Goal: Transaction & Acquisition: Purchase product/service

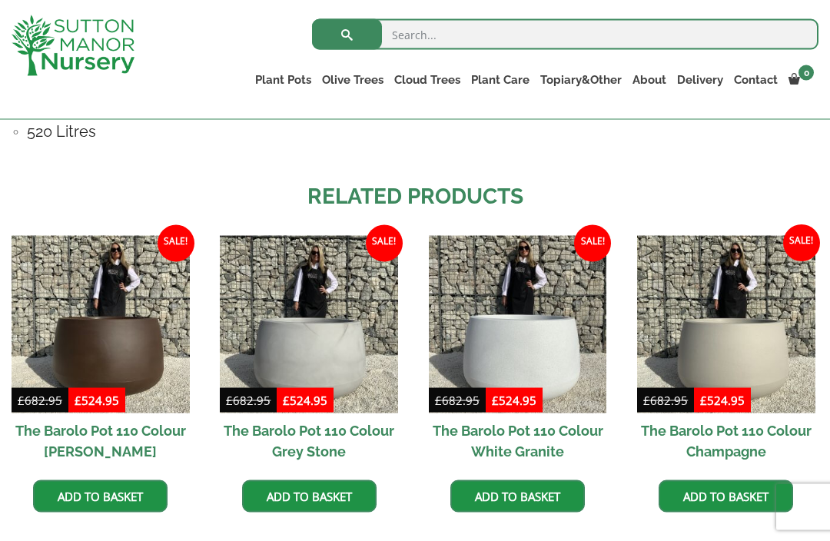
scroll to position [1195, 0]
click at [109, 338] on img at bounding box center [101, 324] width 178 height 178
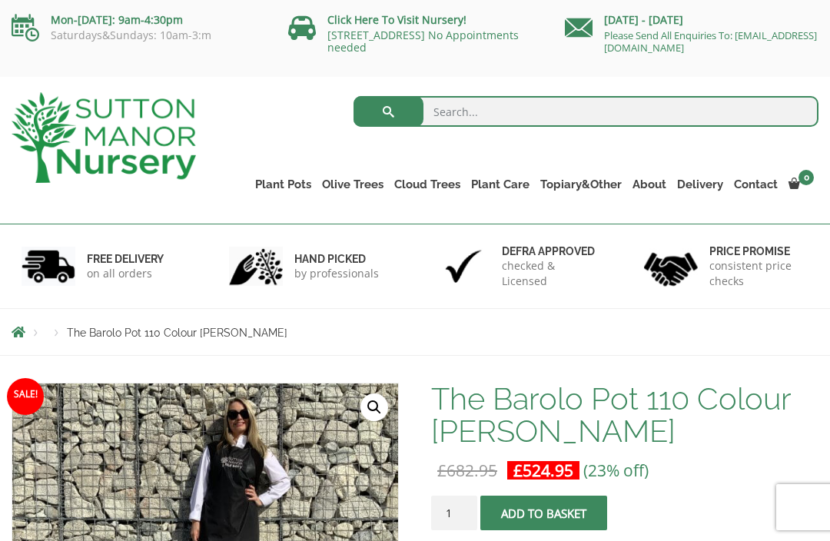
click at [0, 0] on link "Shallow Bowl Grande" at bounding box center [0, 0] width 0 height 0
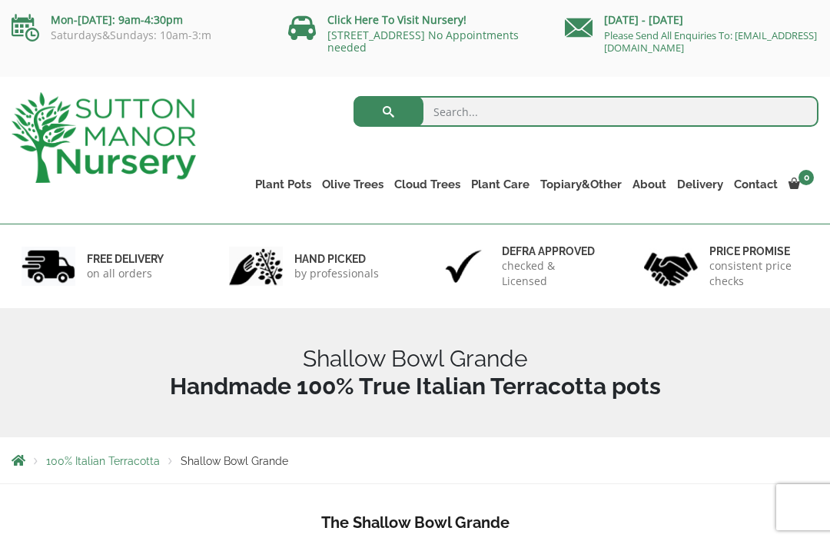
click at [0, 0] on link "The Old Stone Pots" at bounding box center [0, 0] width 0 height 0
click at [0, 0] on link "The Iron Stone Pots" at bounding box center [0, 0] width 0 height 0
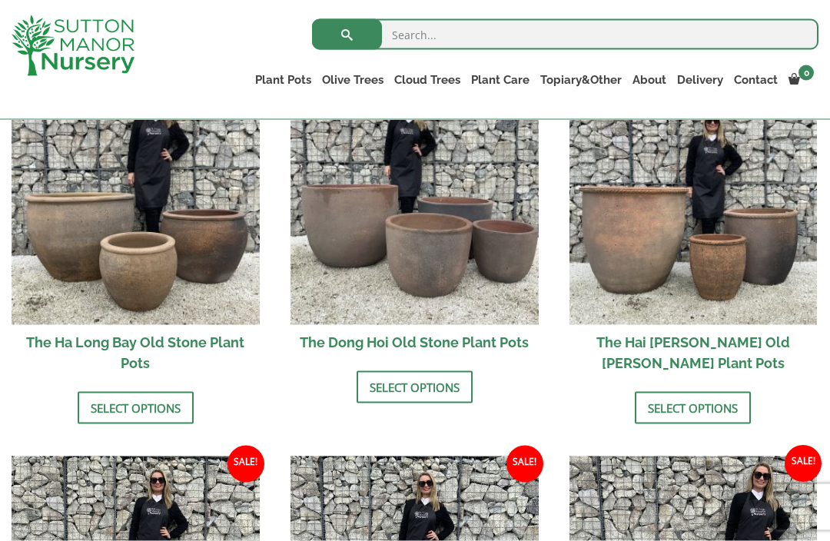
scroll to position [578, 0]
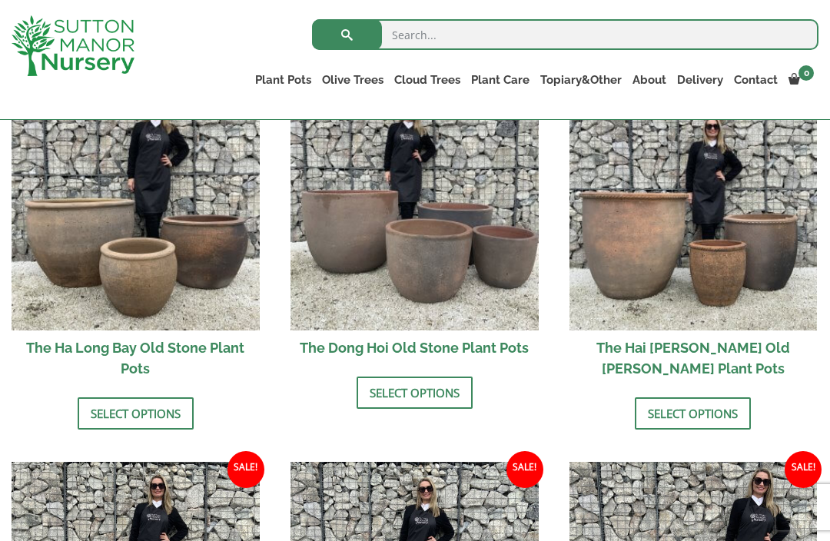
click at [379, 256] on img at bounding box center [414, 206] width 248 height 248
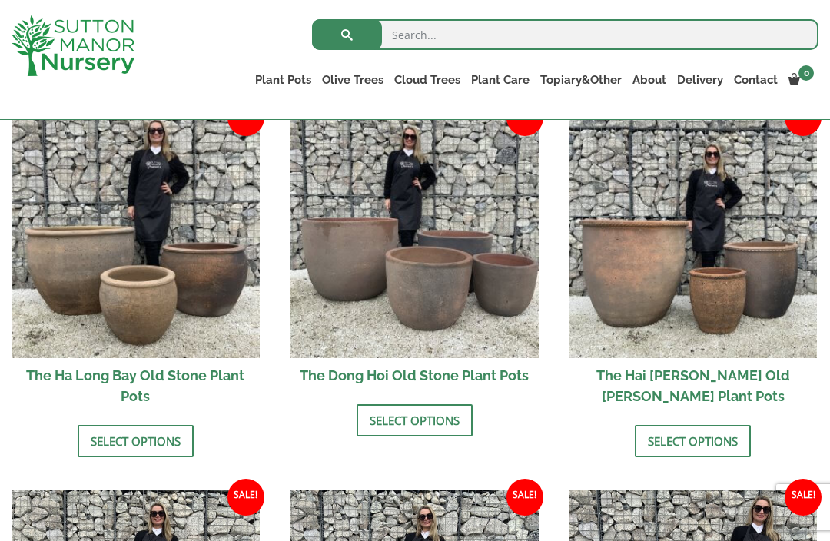
scroll to position [629, 0]
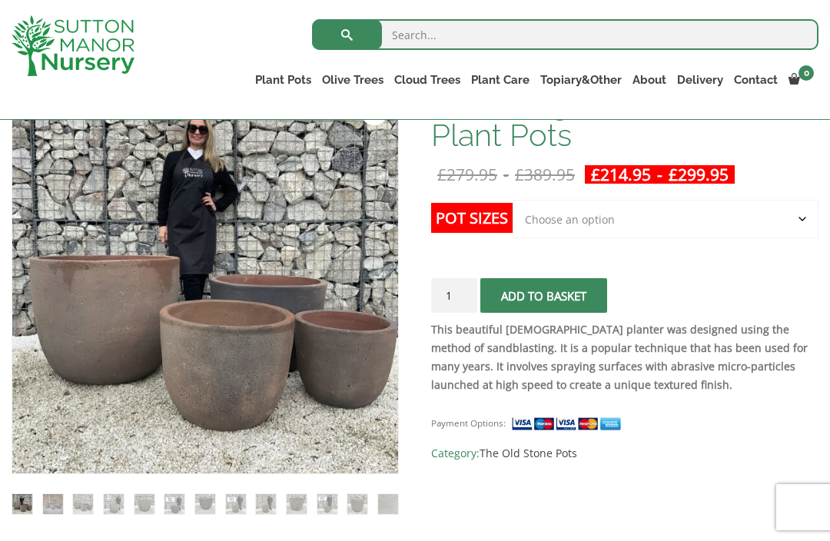
scroll to position [270, 0]
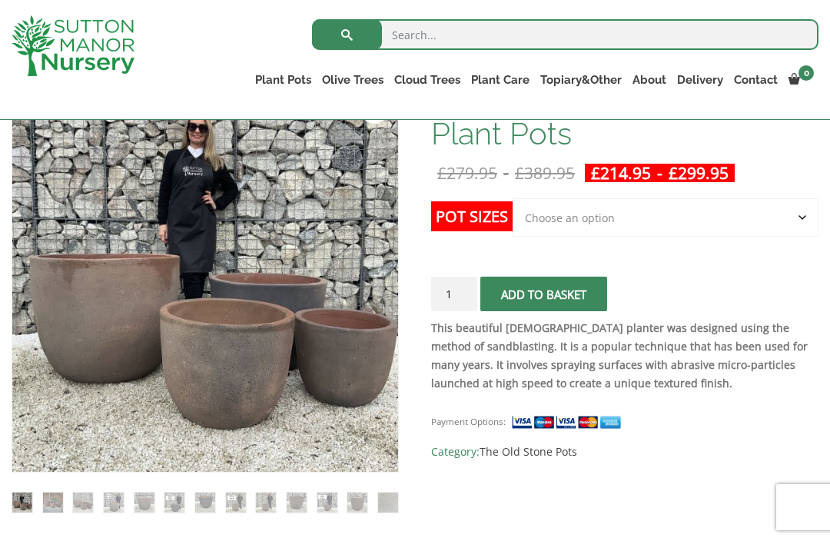
click at [797, 216] on select "Choose an option Click here to buy the 4th to Largest Pot In The Picture Click …" at bounding box center [665, 217] width 306 height 38
select select "Click here to buy the 2nd to Largest Pot In The Picture"
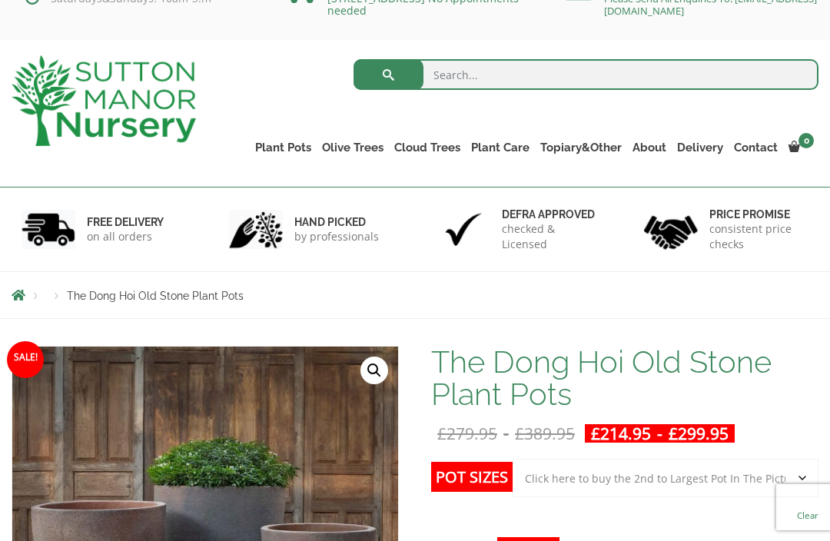
scroll to position [0, 0]
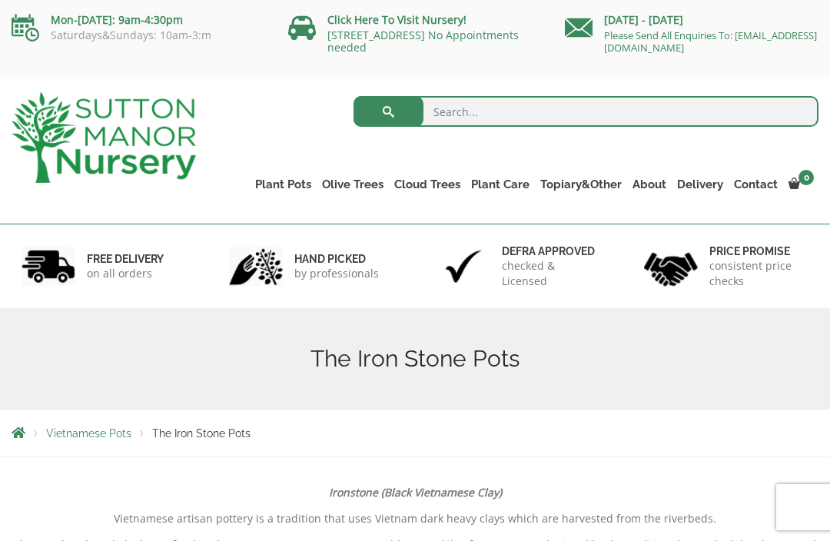
click at [0, 0] on link "Glazed Pots" at bounding box center [0, 0] width 0 height 0
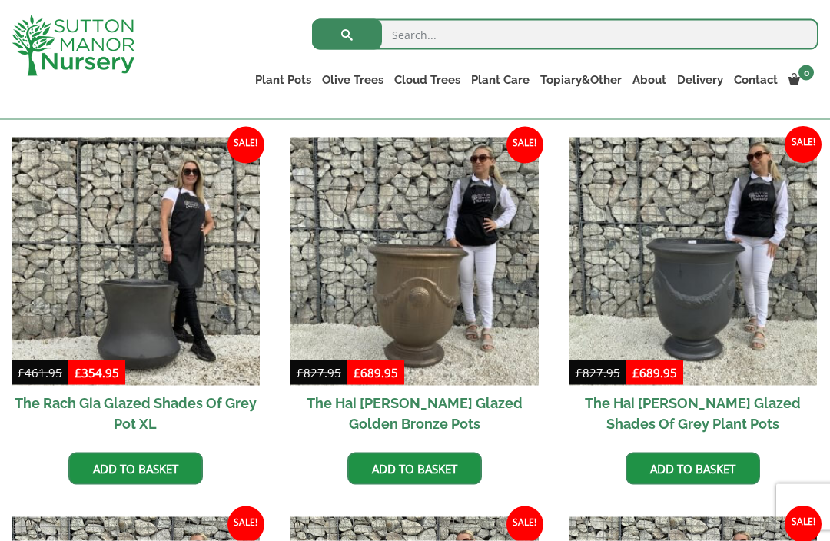
scroll to position [371, 0]
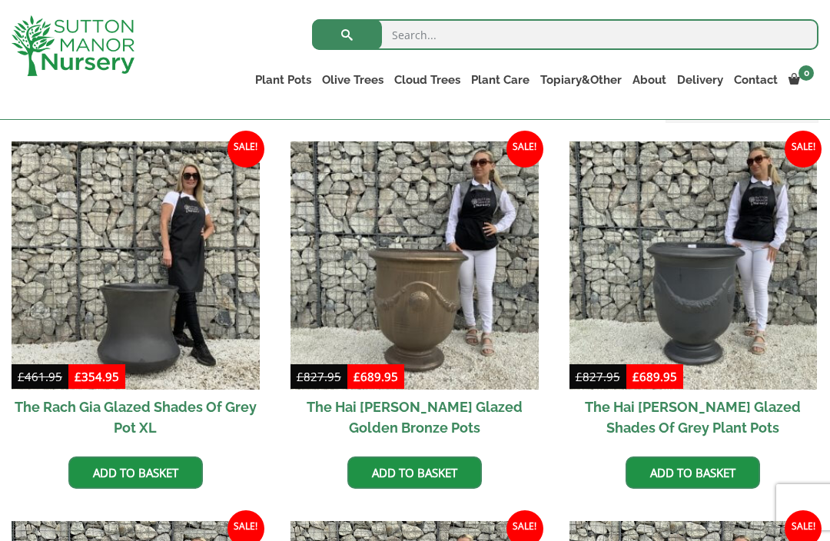
click at [0, 0] on link "Vietnamese Pots" at bounding box center [0, 0] width 0 height 0
click at [0, 0] on link "Fibre Clay Pots" at bounding box center [0, 0] width 0 height 0
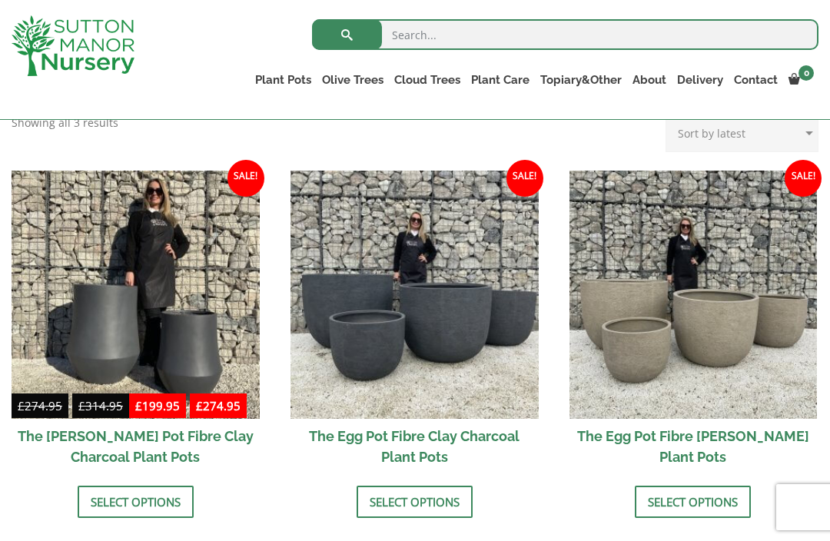
scroll to position [466, 0]
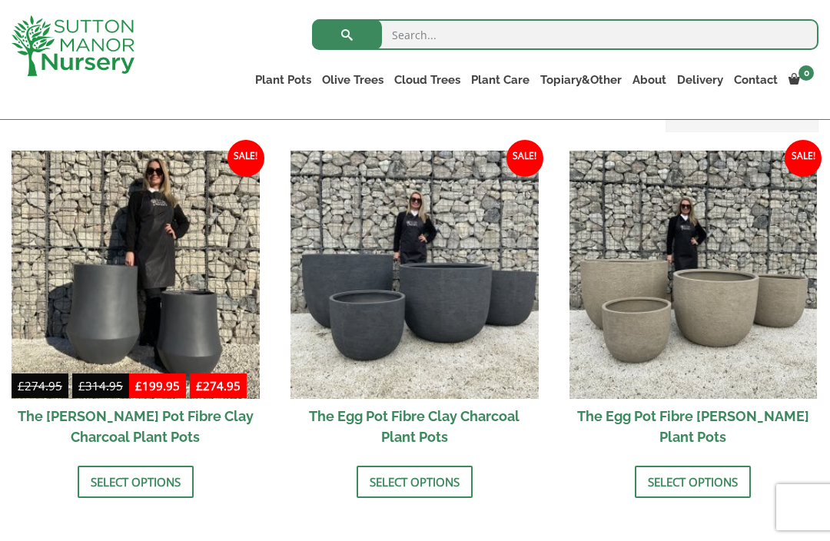
click at [472, 307] on img at bounding box center [414, 275] width 248 height 248
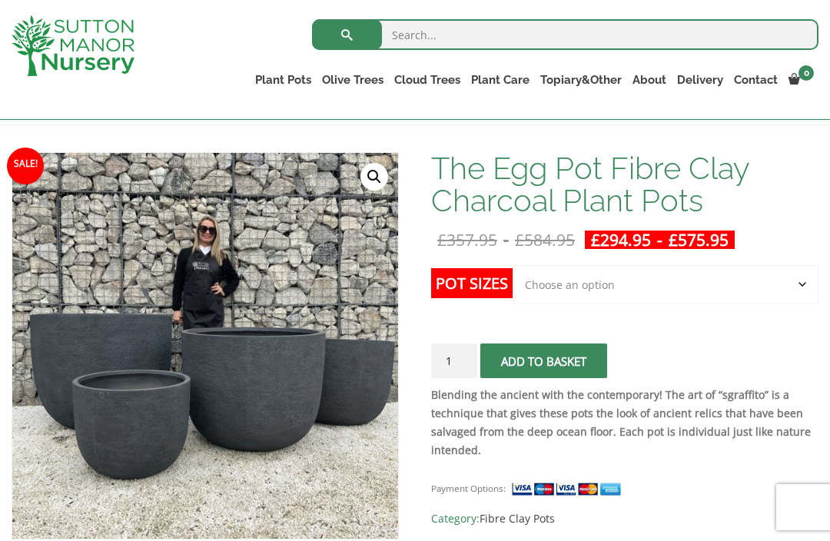
scroll to position [244, 0]
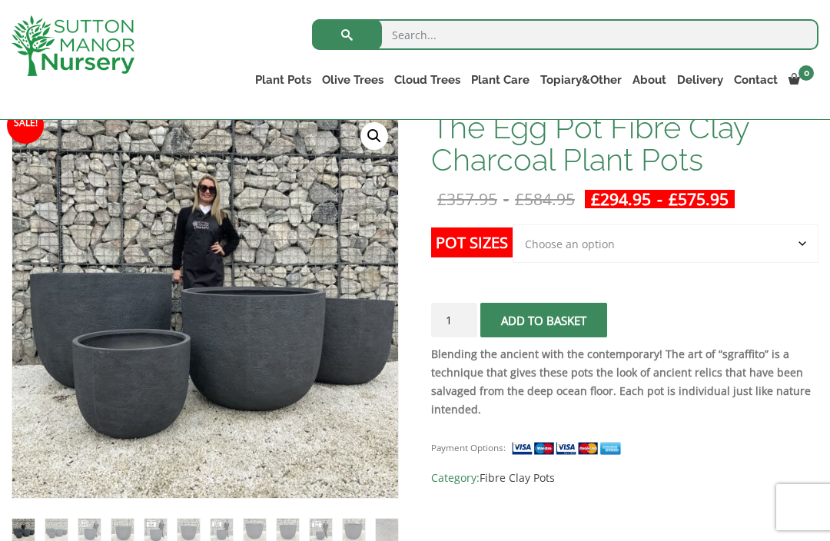
click at [801, 248] on select "Choose an option Click here to buy the 5th To Largest Pot In The Picture Click …" at bounding box center [665, 243] width 306 height 38
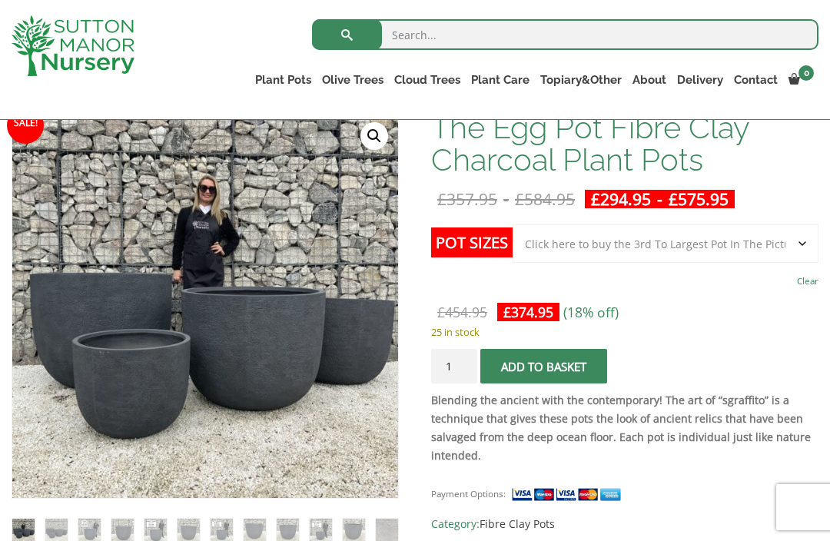
click at [804, 247] on select "Choose an option Click here to buy the 5th To Largest Pot In The Picture Click …" at bounding box center [665, 243] width 306 height 38
click at [799, 250] on select "Choose an option Click here to buy the 5th To Largest Pot In The Picture Click …" at bounding box center [665, 243] width 306 height 38
select select "Click here to buy the 4th To Largest Pot In The Picture"
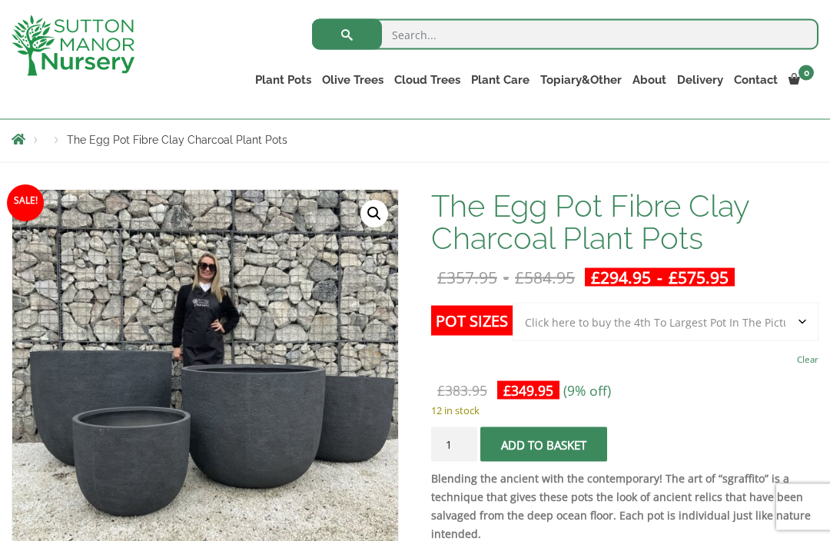
scroll to position [167, 0]
